Goal: Transaction & Acquisition: Book appointment/travel/reservation

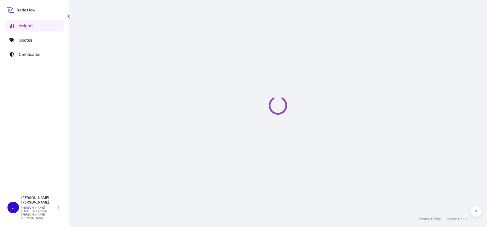
select select "2025"
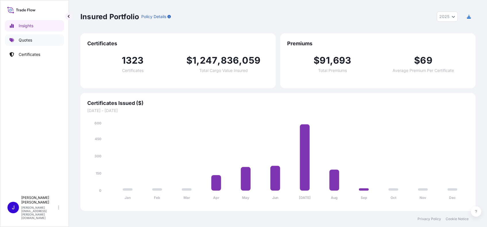
click at [25, 43] on link "Quotes" at bounding box center [34, 39] width 59 height 11
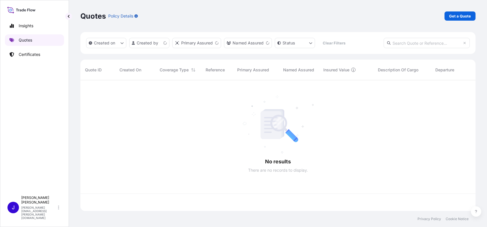
scroll to position [128, 389]
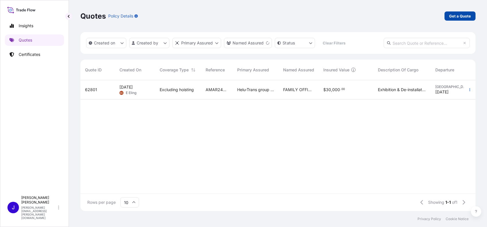
click at [460, 13] on p "Get a Quote" at bounding box center [460, 16] width 22 height 6
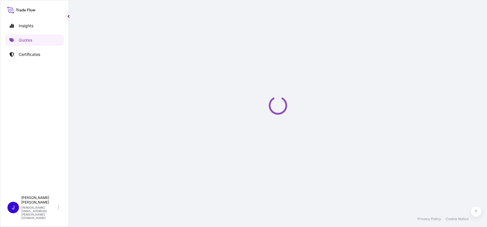
select select "AIR"
select select "27"
select select "Transit"
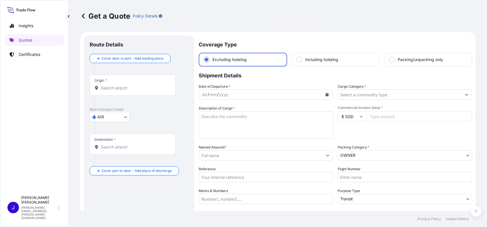
scroll to position [9, 0]
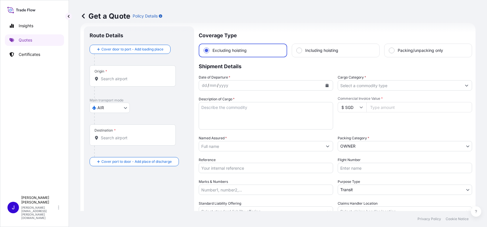
click at [387, 145] on body "Insights Quotes Certificates J [PERSON_NAME] [PERSON_NAME][EMAIL_ADDRESS][PERSO…" at bounding box center [243, 113] width 487 height 227
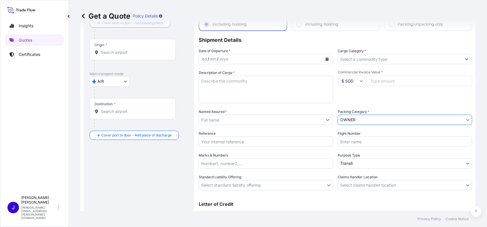
scroll to position [47, 0]
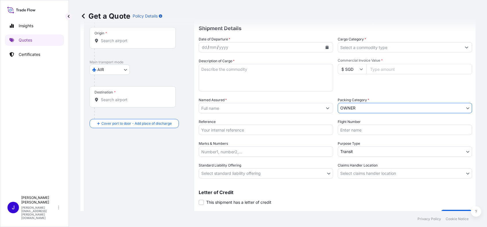
click at [209, 175] on body "Insights Quotes Certificates J [PERSON_NAME] [PERSON_NAME][EMAIL_ADDRESS][PERSO…" at bounding box center [243, 113] width 487 height 227
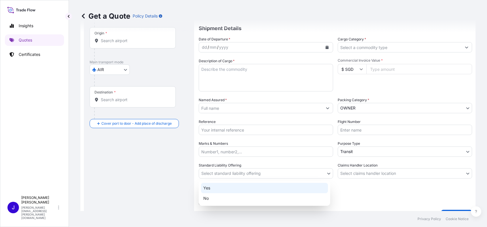
click at [202, 190] on div "Yes" at bounding box center [264, 188] width 127 height 10
select select "Yes"
